Goal: Task Accomplishment & Management: Use online tool/utility

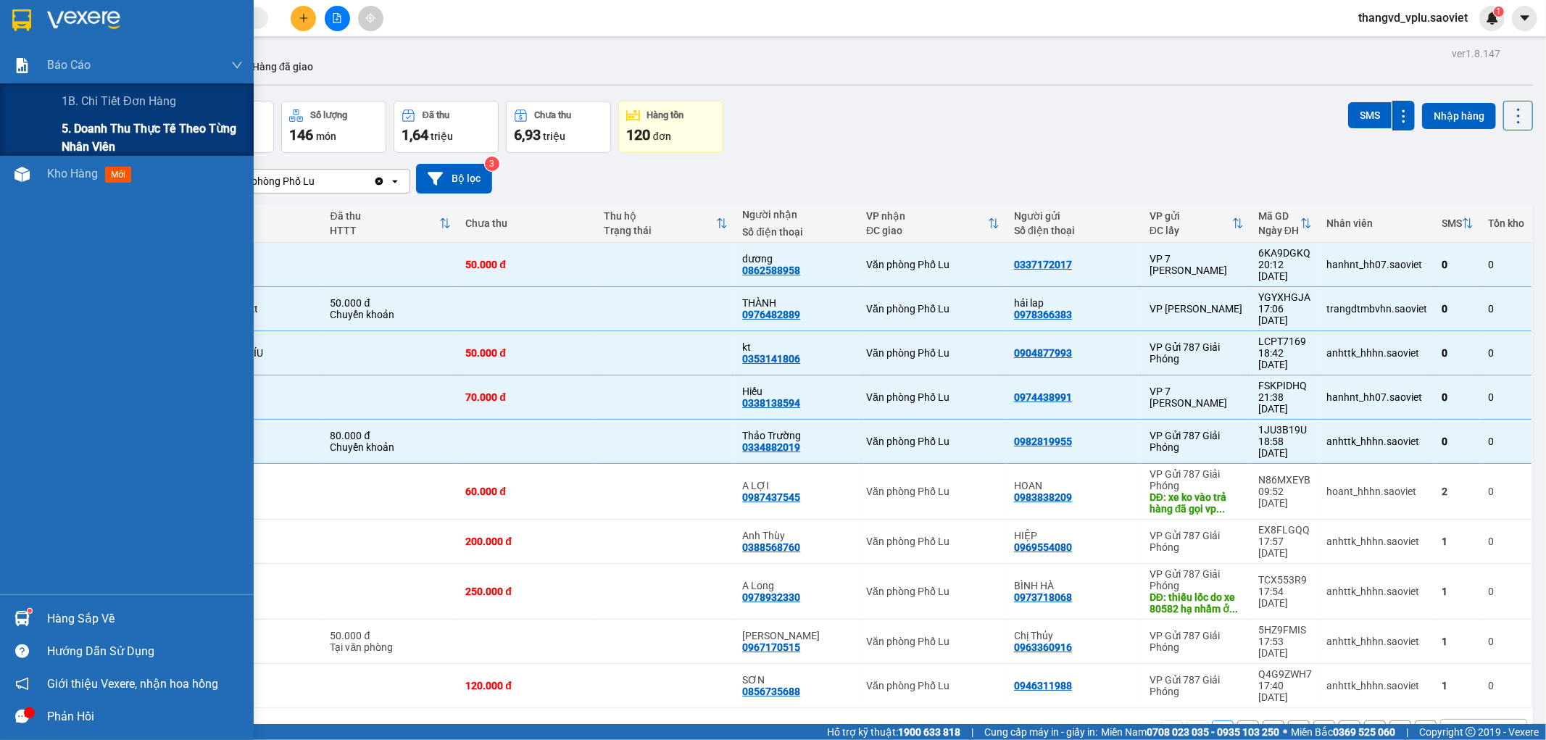
click at [93, 138] on span "5. Doanh thu thực tế theo từng nhân viên" at bounding box center [152, 138] width 181 height 36
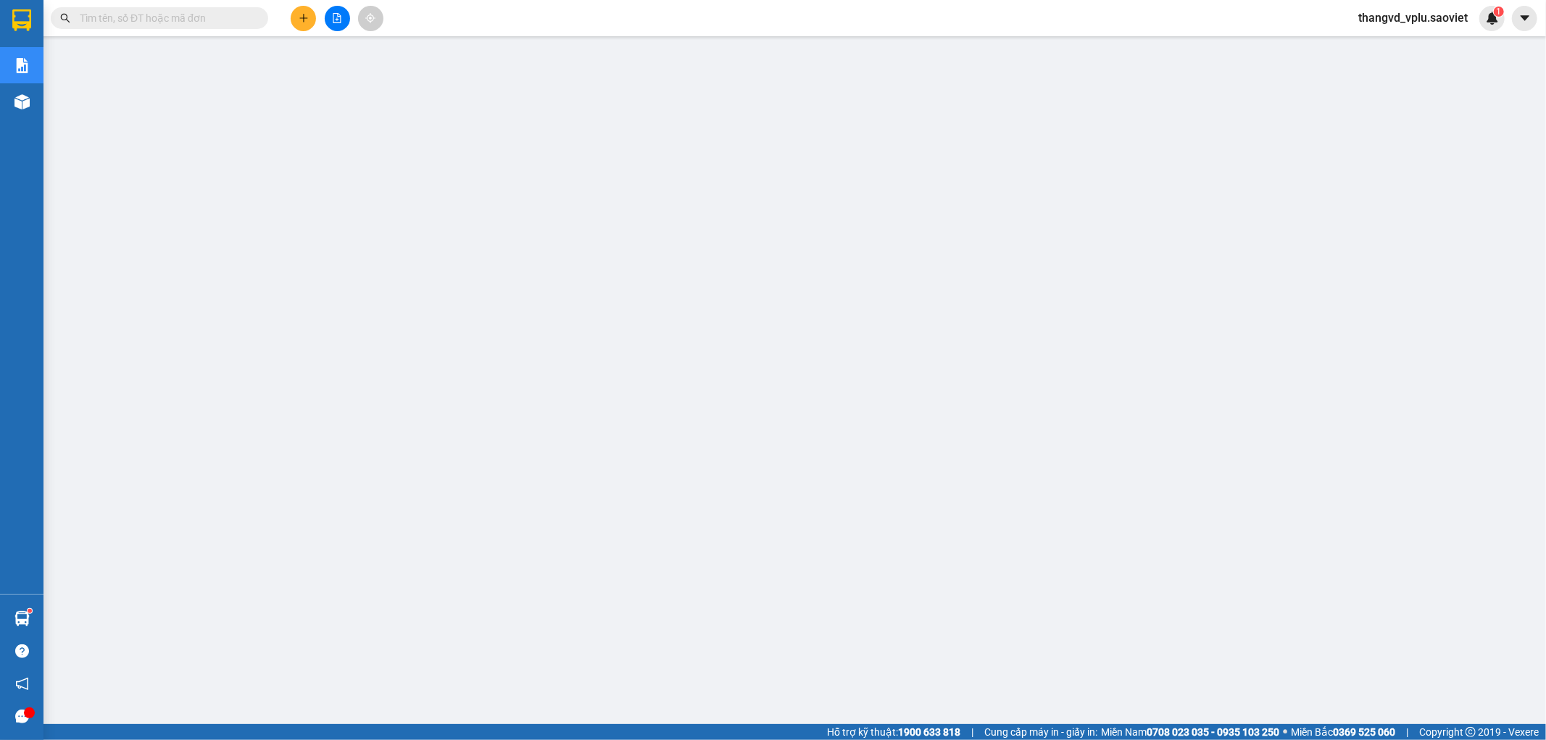
click at [203, 10] on input "text" at bounding box center [165, 18] width 171 height 16
paste input "IM4MKFWR"
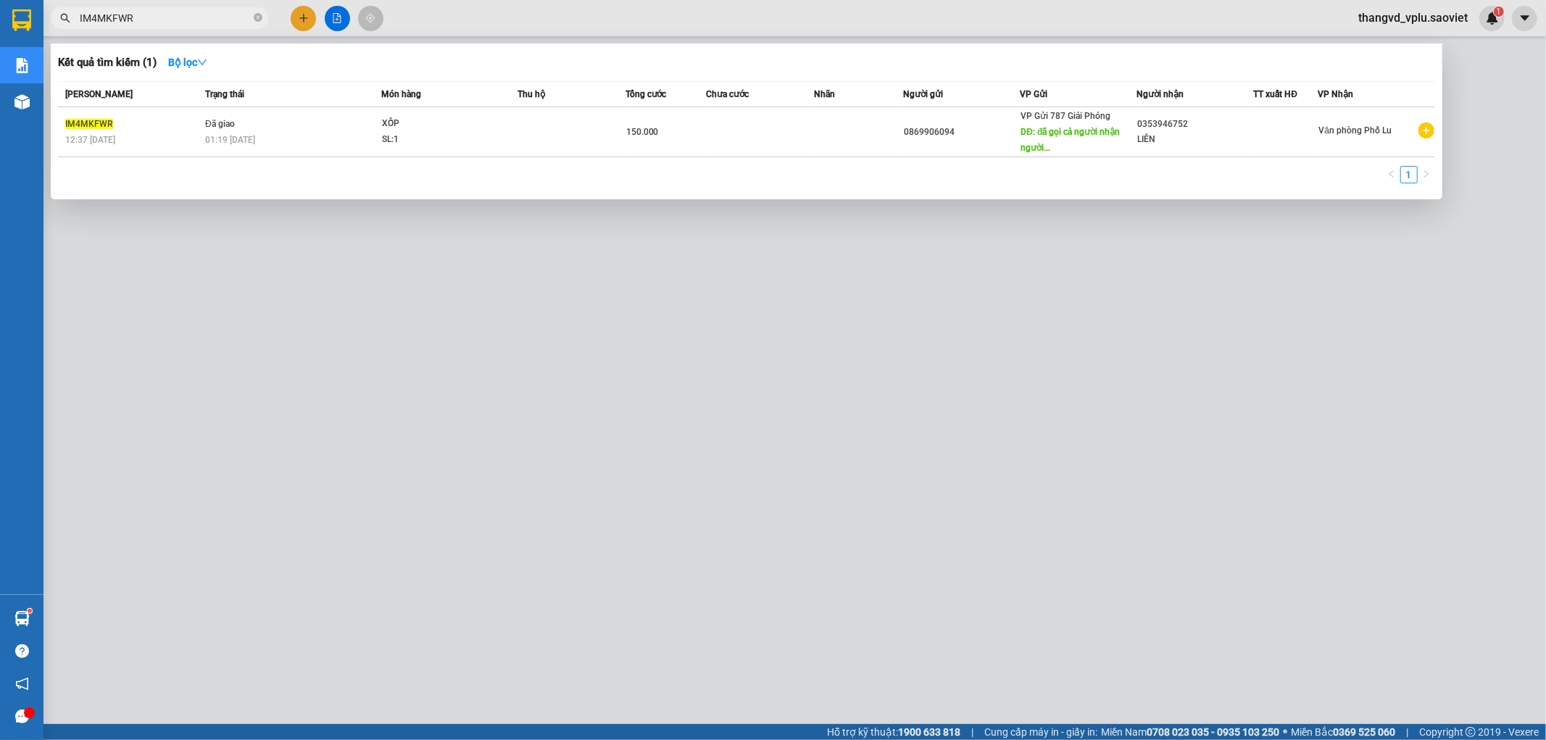
type input "IM4MKFWR"
click at [428, 423] on div at bounding box center [773, 370] width 1546 height 740
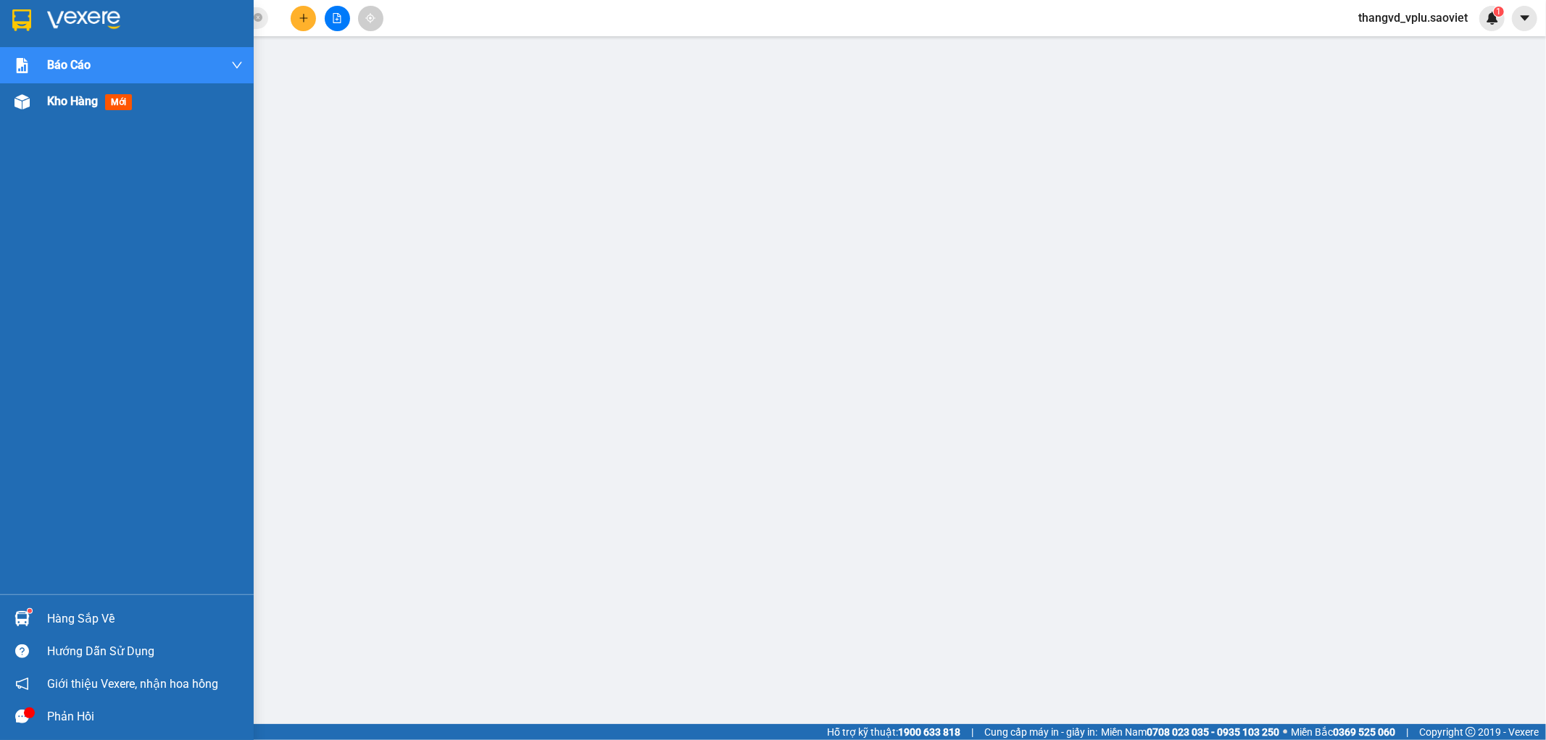
click at [63, 112] on div "Kho hàng mới" at bounding box center [145, 101] width 196 height 36
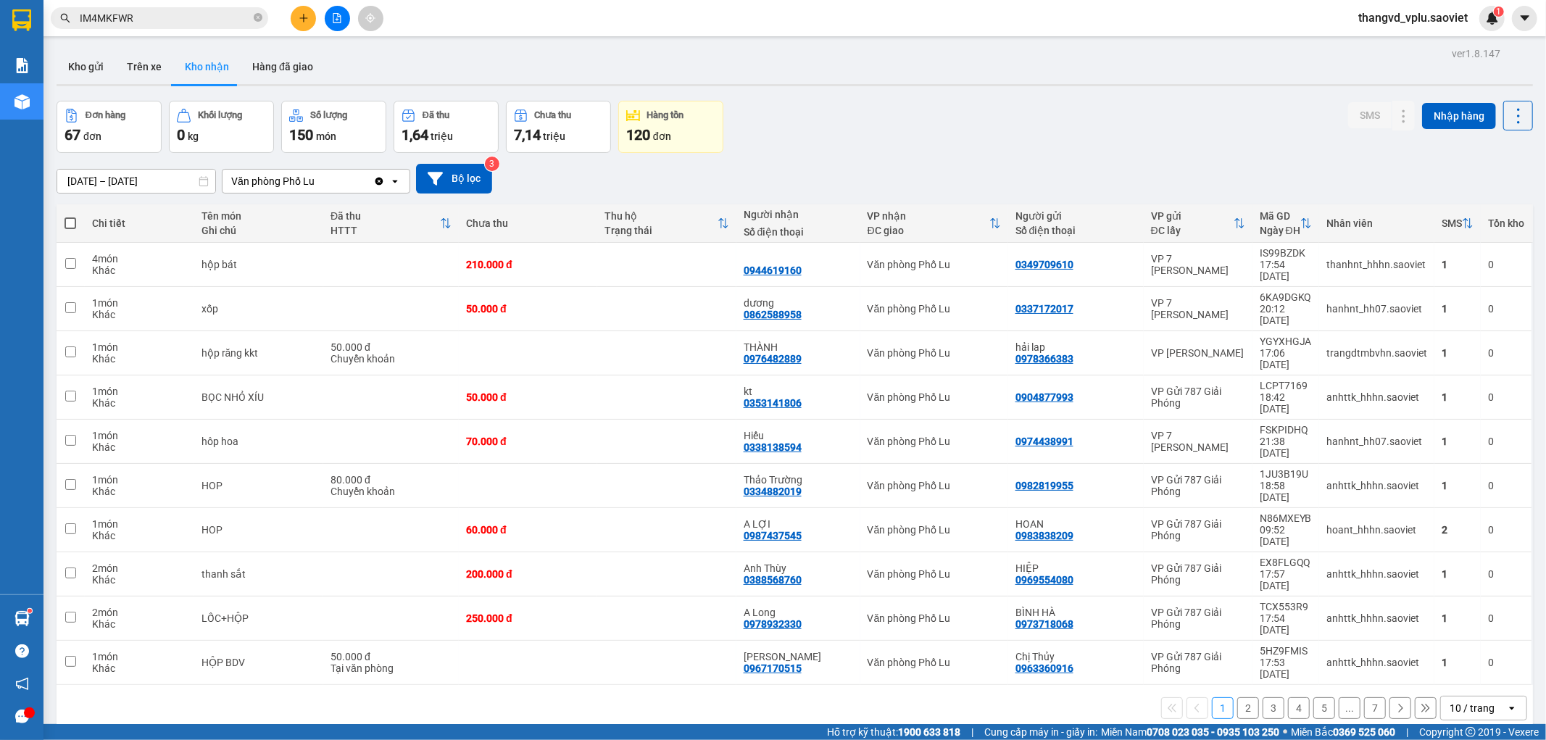
click at [1237, 697] on button "2" at bounding box center [1248, 708] width 22 height 22
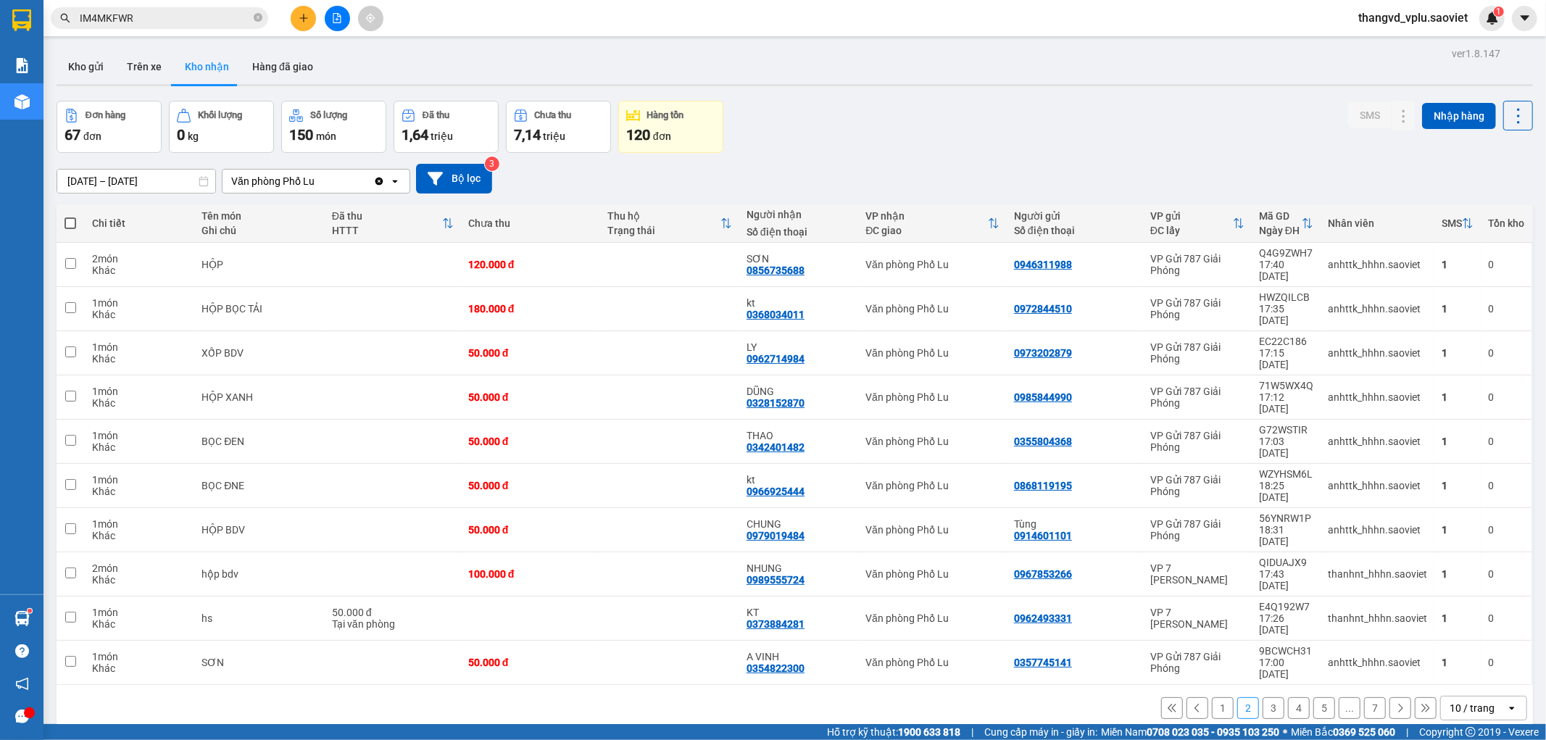
click at [1262, 697] on button "3" at bounding box center [1273, 708] width 22 height 22
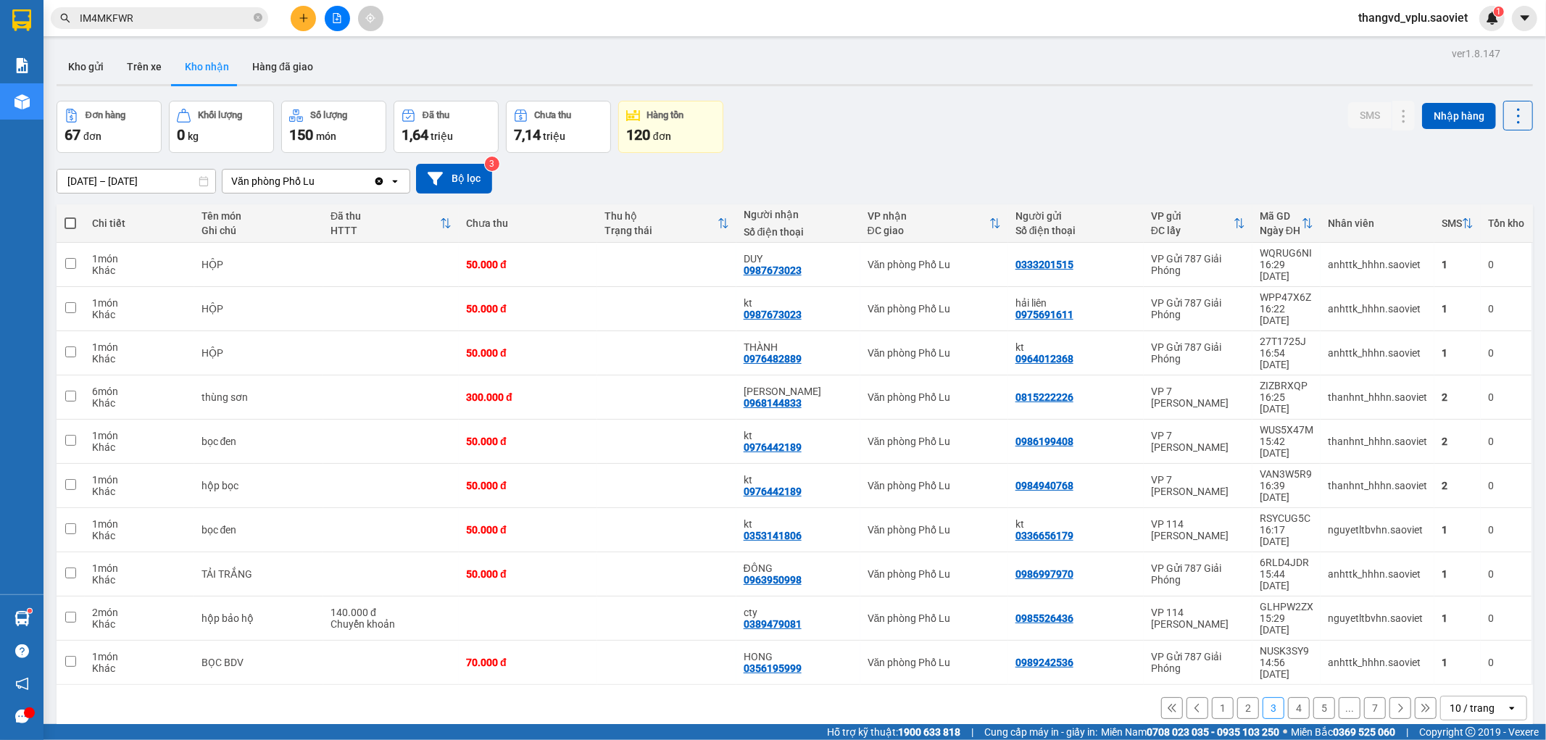
click at [1288, 697] on button "4" at bounding box center [1299, 708] width 22 height 22
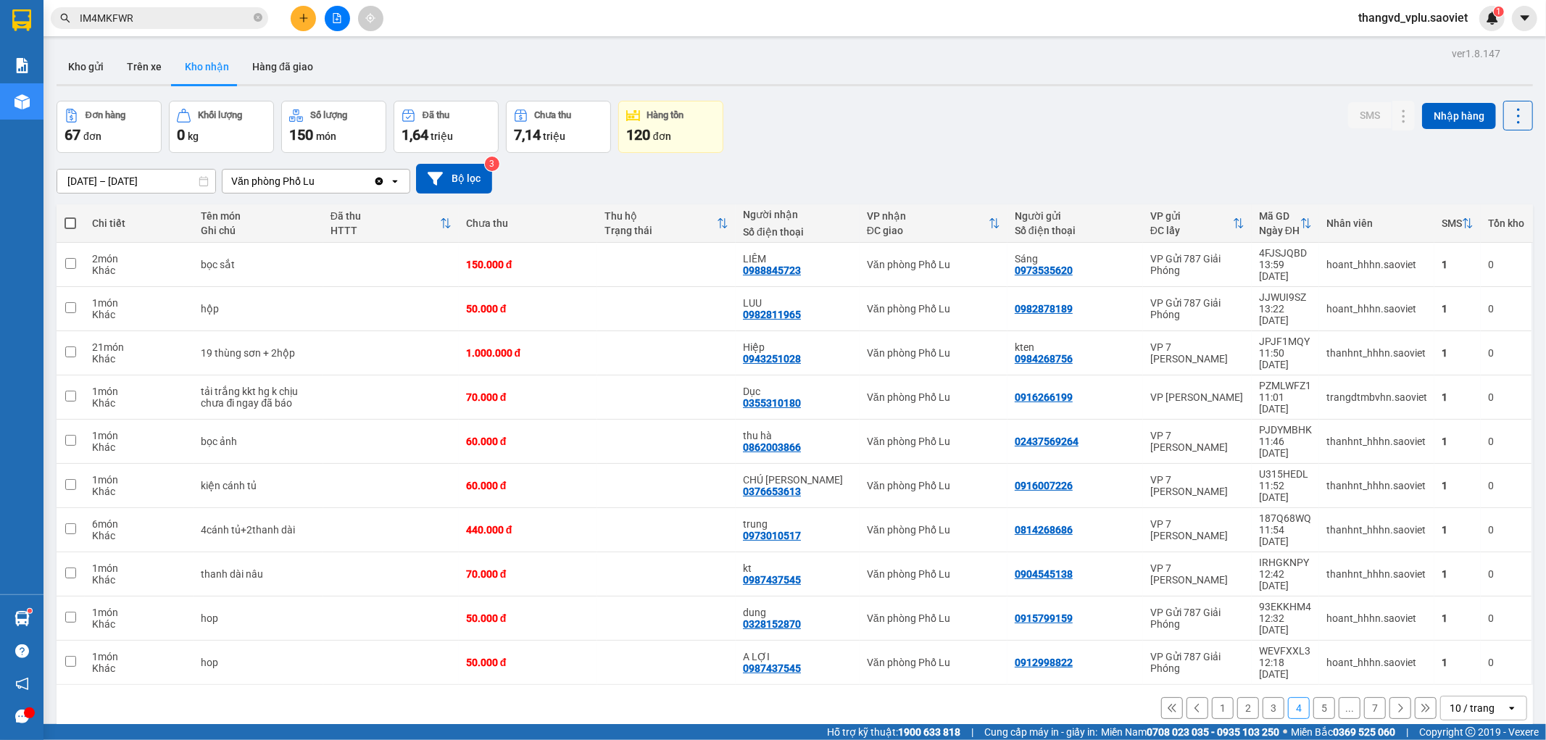
click at [1313, 697] on button "5" at bounding box center [1324, 708] width 22 height 22
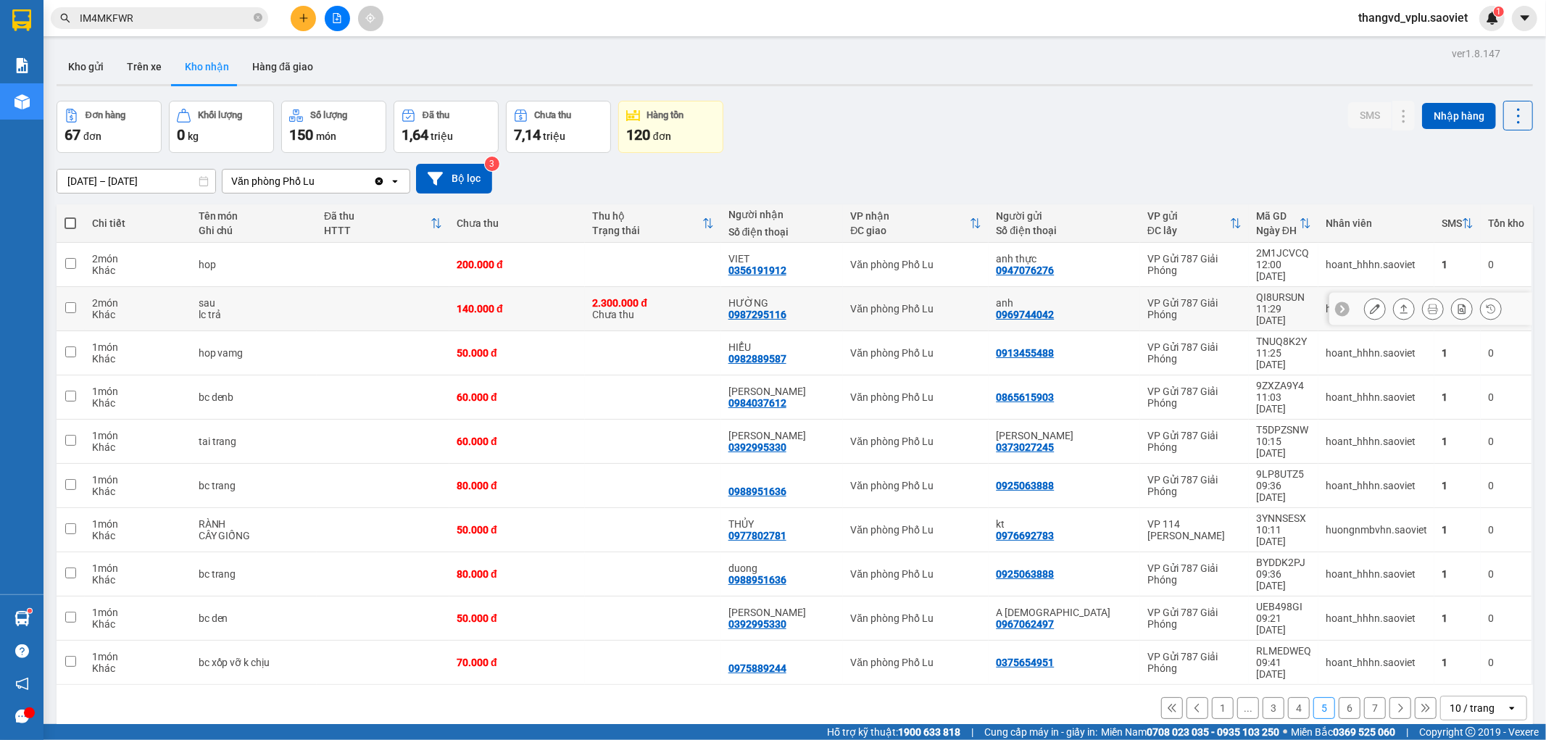
click at [1370, 304] on icon at bounding box center [1375, 309] width 10 height 10
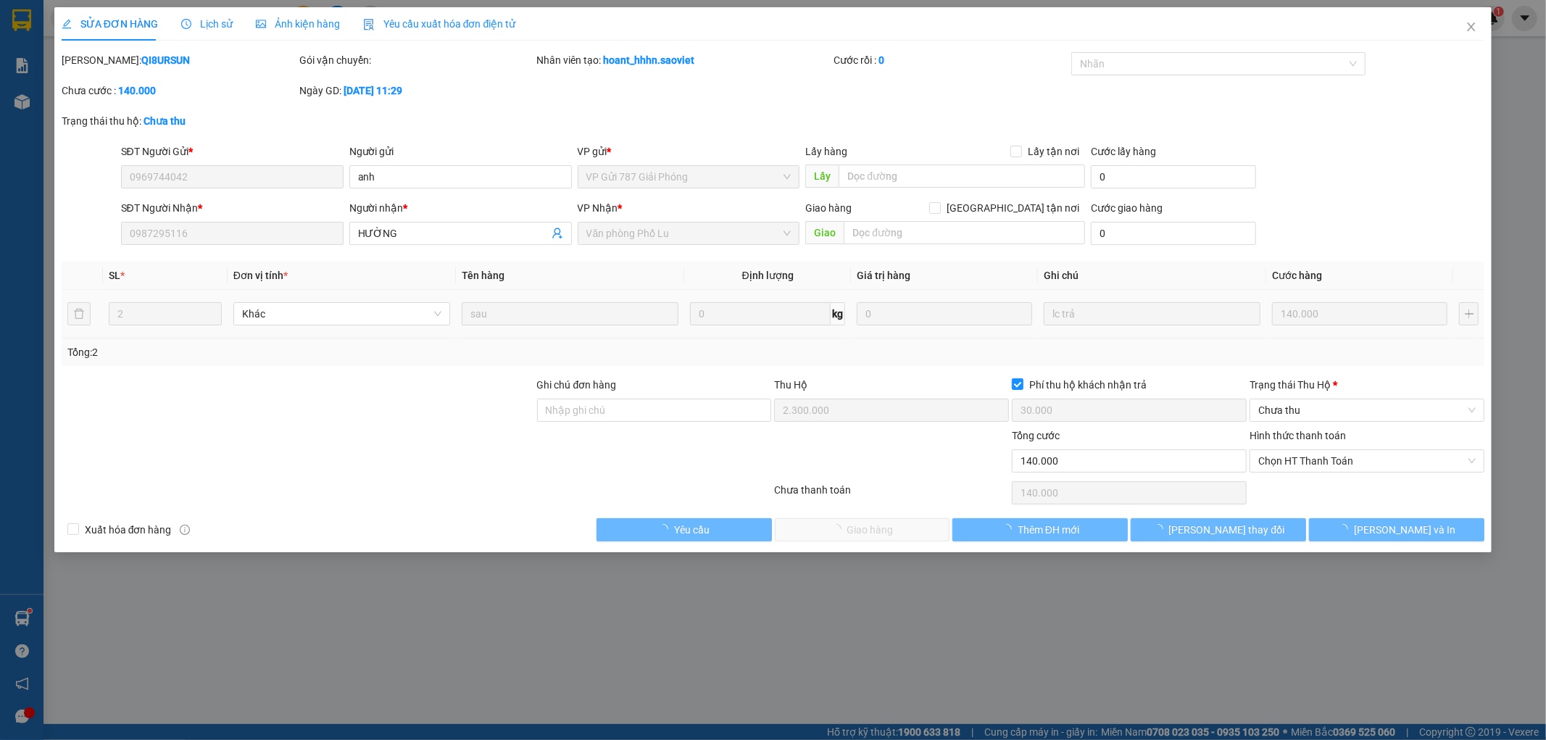
type input "0969744042"
type input "anh"
type input "0987295116"
type input "HƯỜNG"
type input "2.300.000"
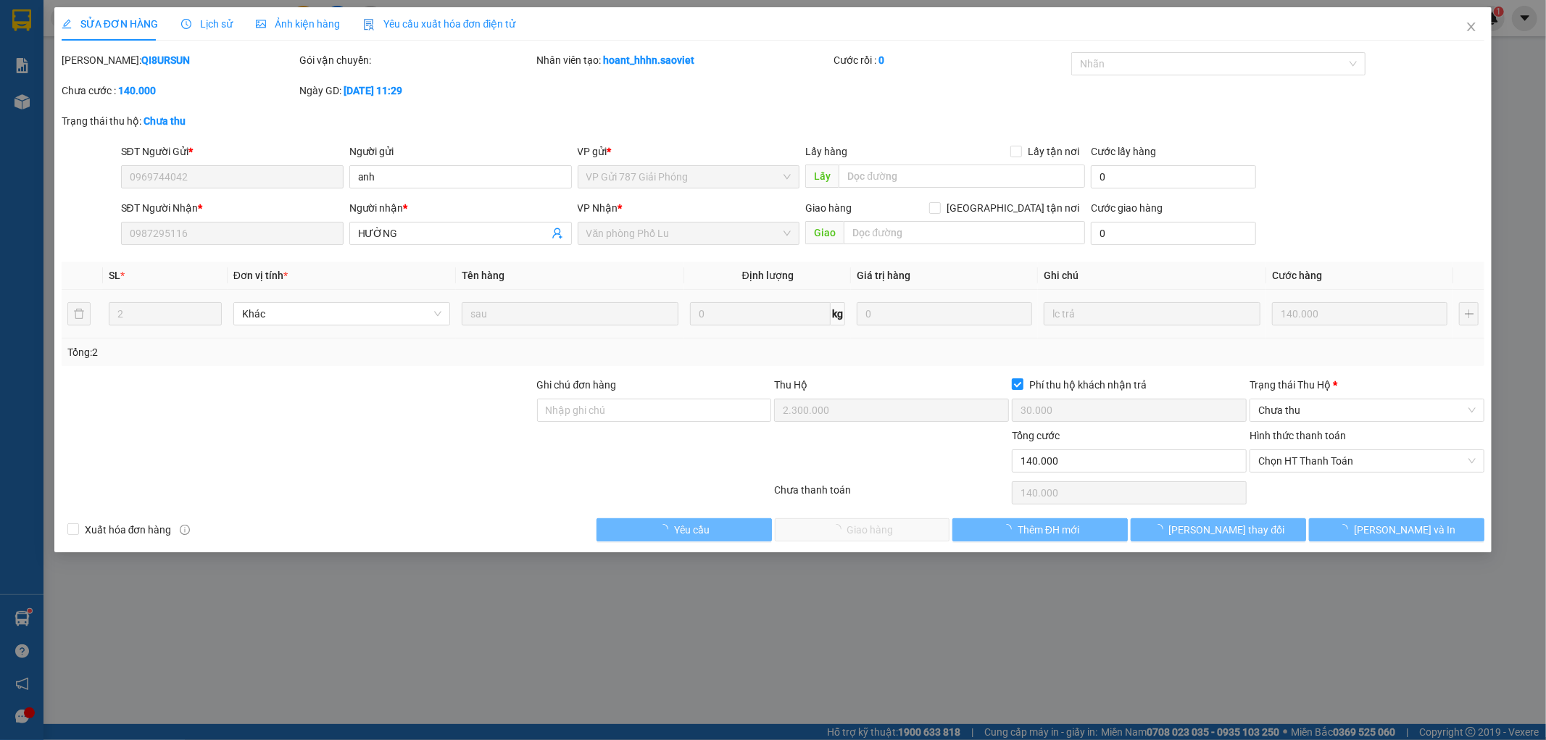
type input "30.000"
type input "140.000"
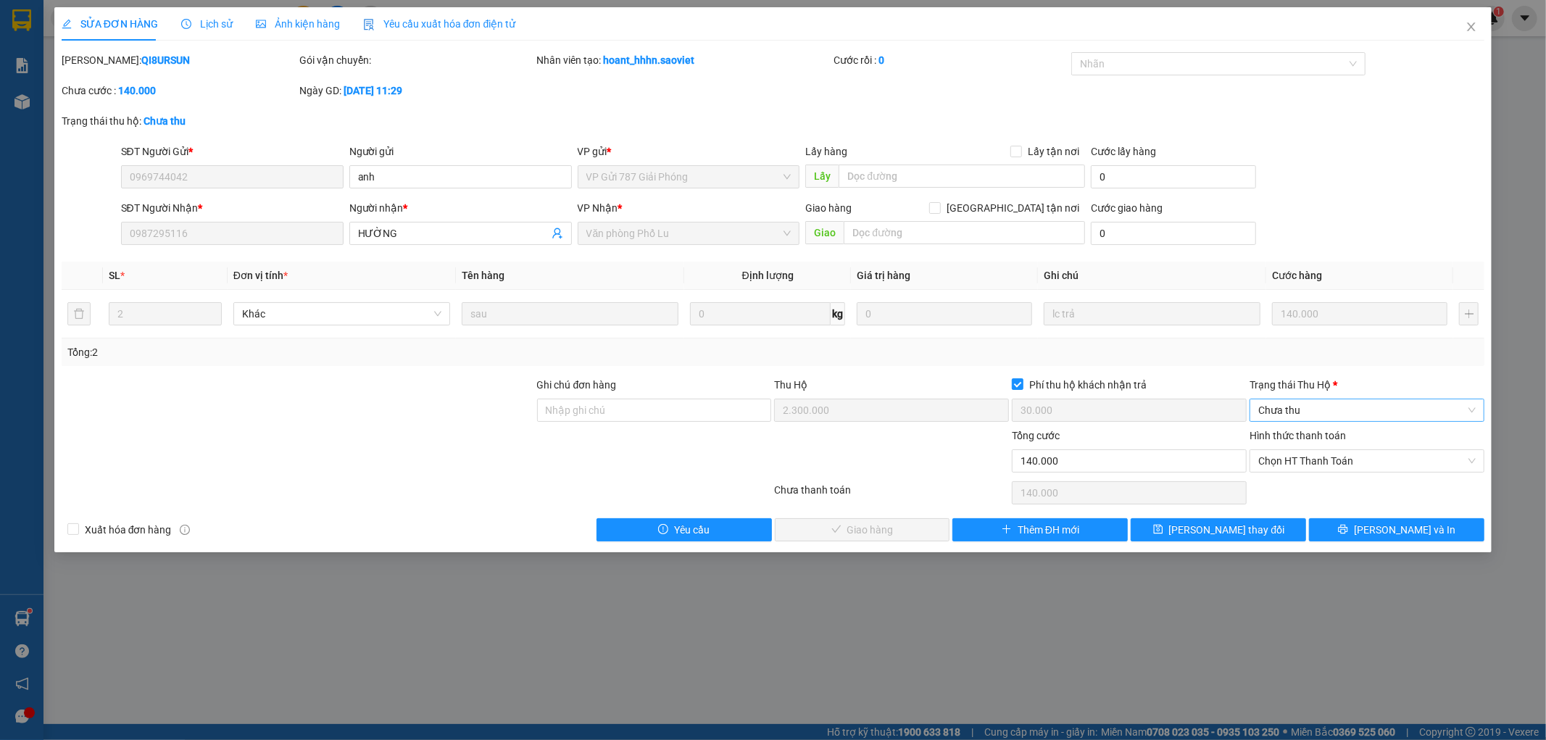
click at [1307, 409] on span "Chưa thu" at bounding box center [1366, 410] width 217 height 22
click at [1286, 486] on div "VP đã thu" at bounding box center [1367, 486] width 217 height 16
click at [1297, 465] on span "Chọn HT Thanh Toán" at bounding box center [1366, 461] width 217 height 22
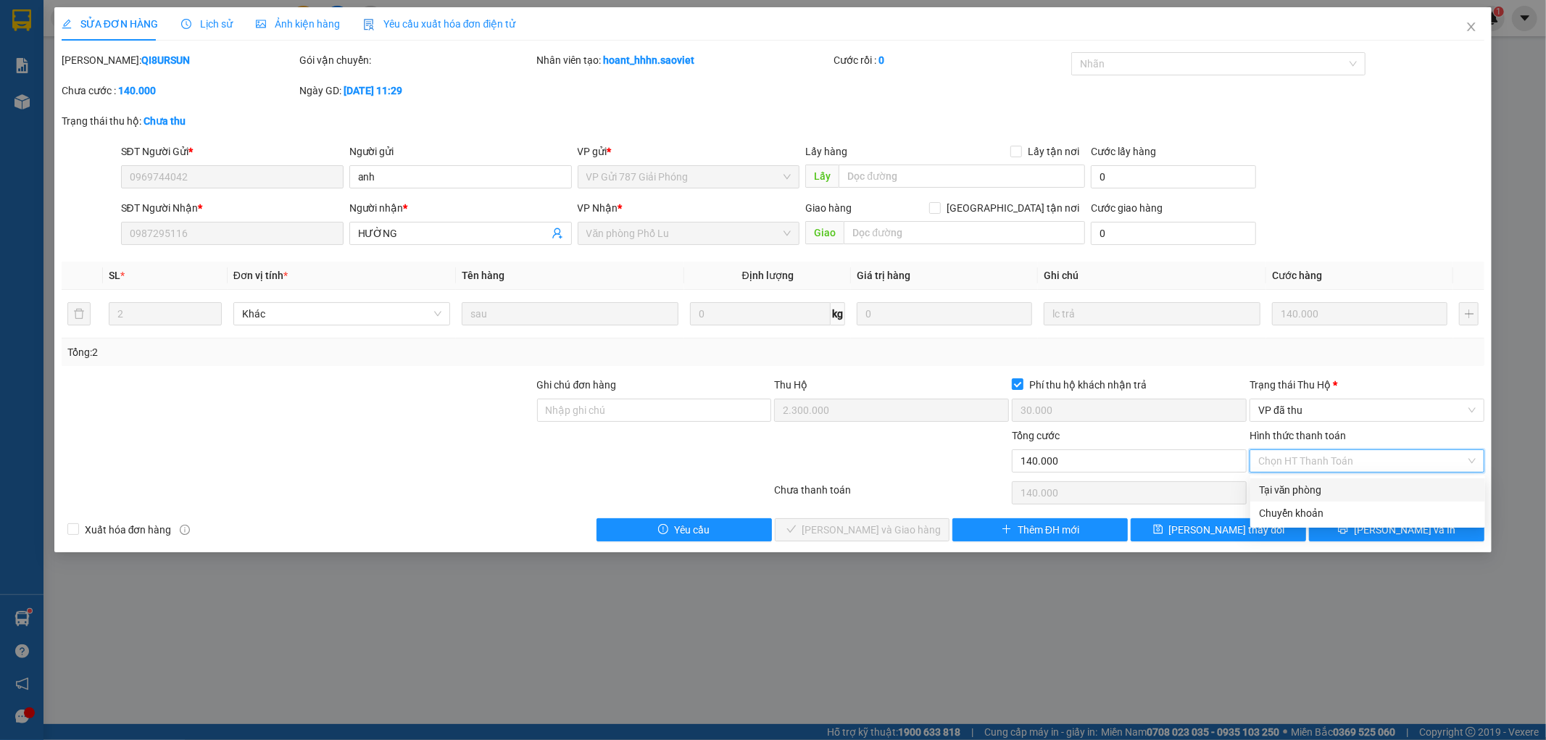
click at [1293, 489] on div "Tại văn phòng" at bounding box center [1367, 490] width 217 height 16
type input "0"
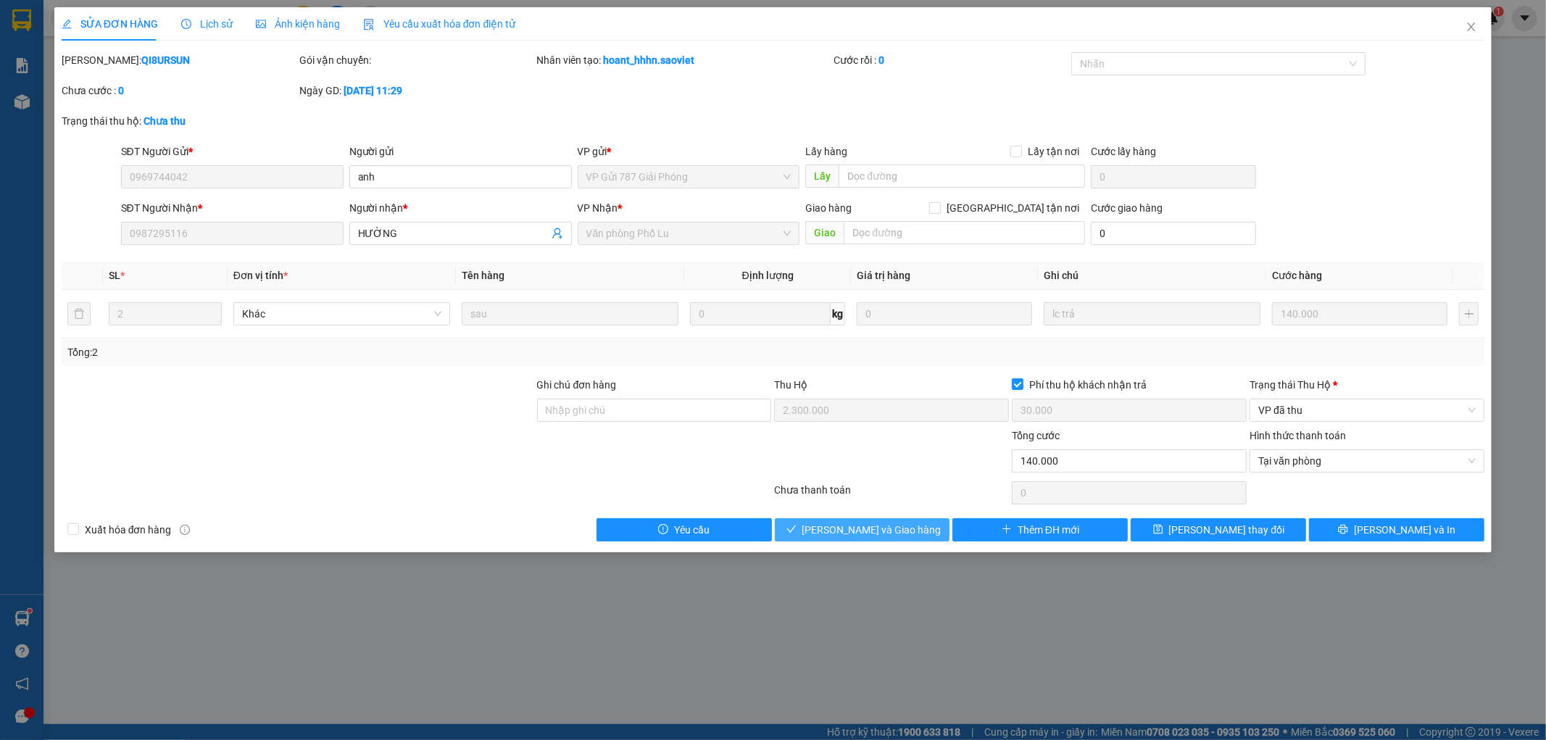
click at [877, 525] on span "[PERSON_NAME] và Giao hàng" at bounding box center [871, 530] width 139 height 16
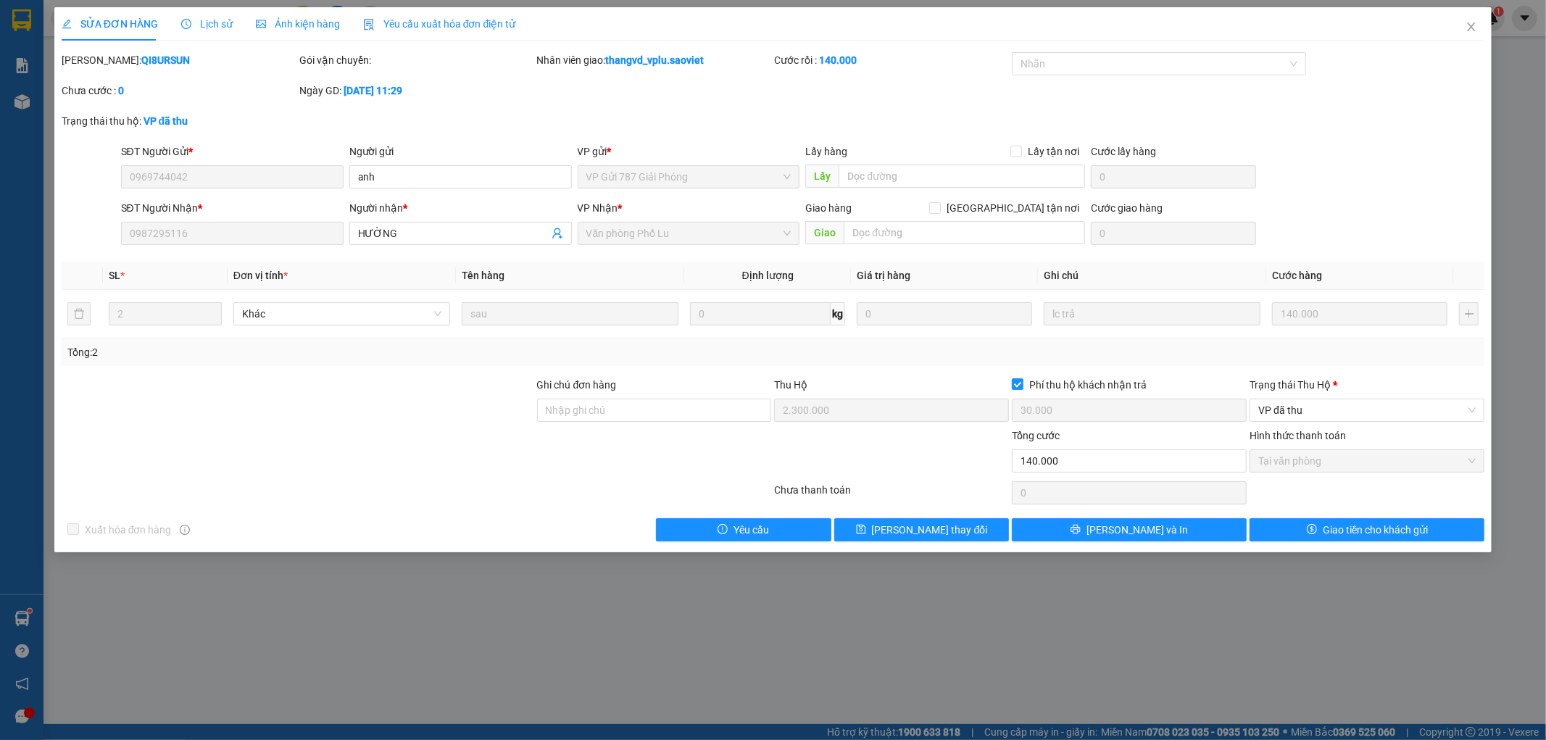
drag, startPoint x: 162, startPoint y: 64, endPoint x: 98, endPoint y: 47, distance: 66.6
click at [98, 47] on div "SỬA ĐƠN HÀNG Lịch sử Ảnh kiện hàng Yêu cầu xuất hóa đơn điện tử Total Paid Fee …" at bounding box center [773, 274] width 1423 height 534
copy b "QI8URSUN"
